Goal: Check status: Check status

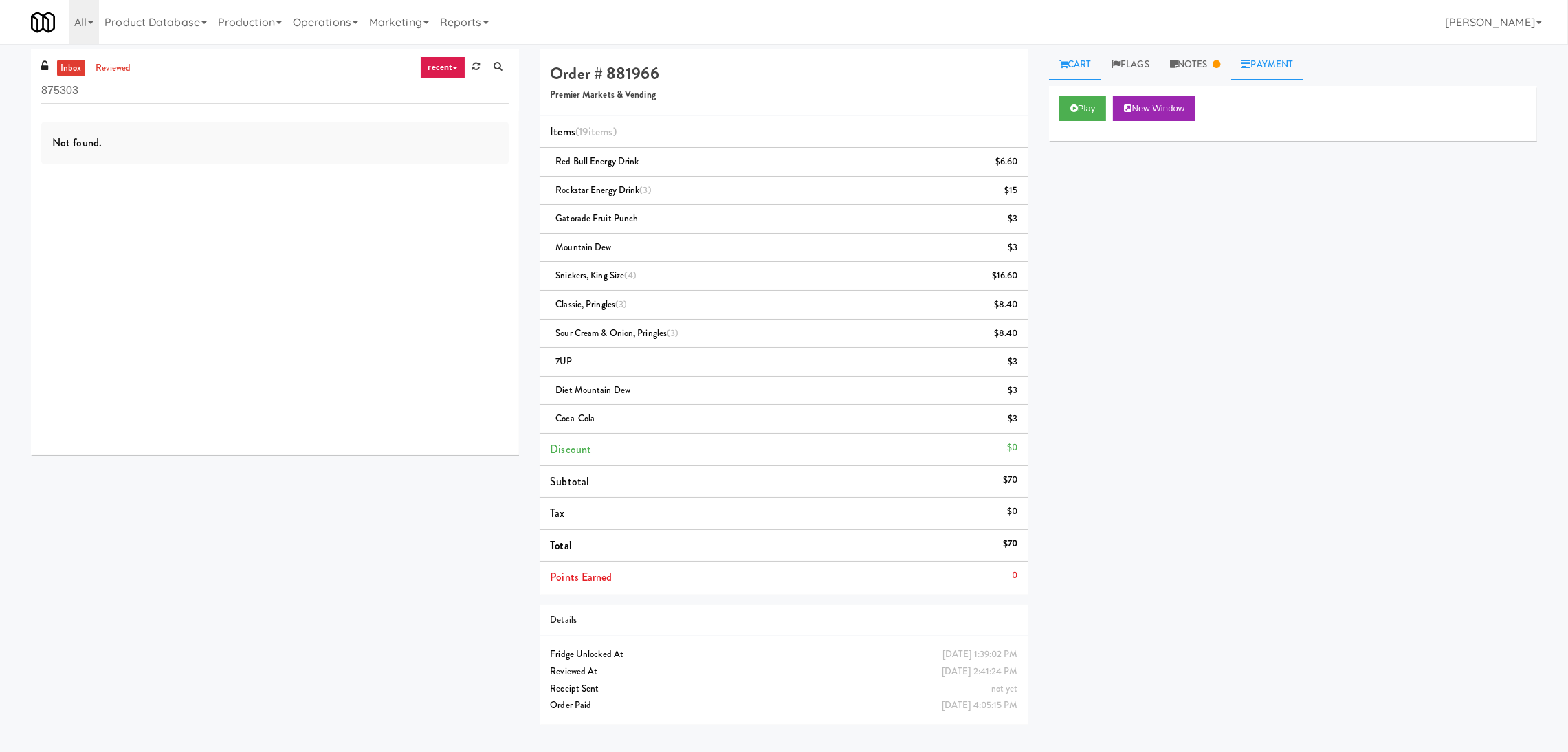
click at [1261, 65] on link "Payment" at bounding box center [1268, 65] width 73 height 31
